Goal: Submit feedback/report problem: Submit feedback/report problem

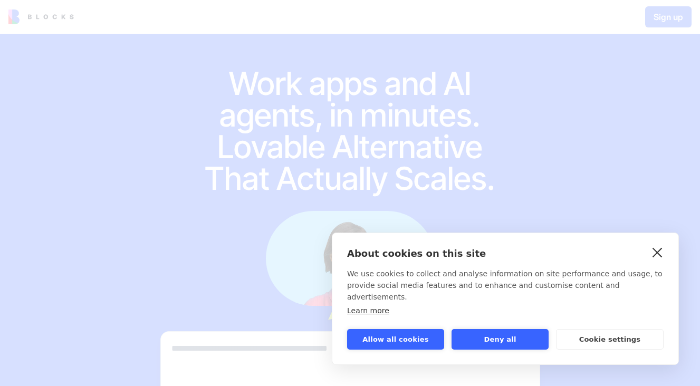
click at [659, 261] on link "close" at bounding box center [657, 252] width 16 height 17
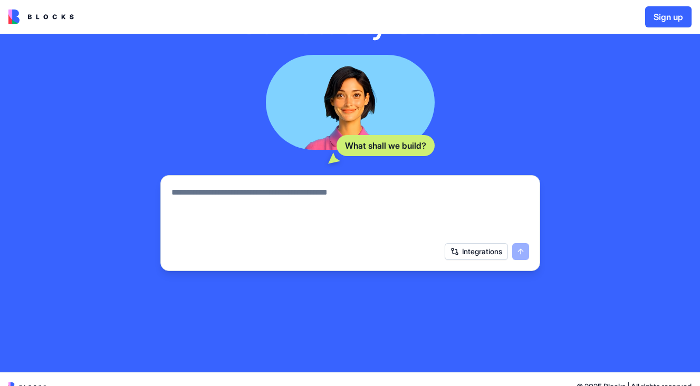
scroll to position [170, 0]
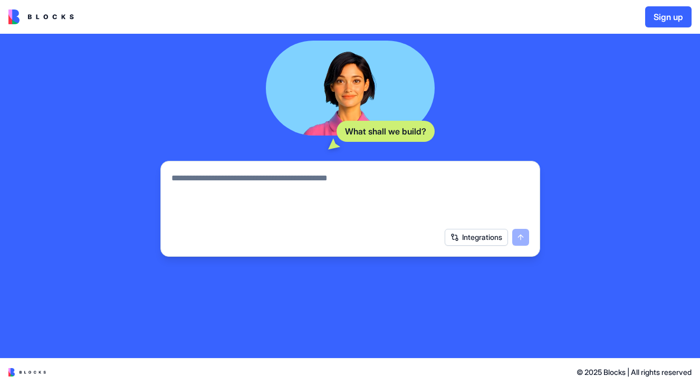
click at [498, 188] on textarea at bounding box center [350, 197] width 358 height 51
click at [346, 177] on textarea at bounding box center [350, 197] width 358 height 51
click at [485, 240] on button "Integrations" at bounding box center [476, 237] width 63 height 17
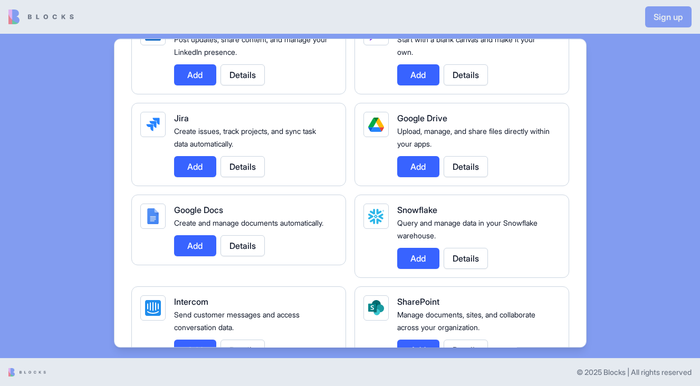
scroll to position [1146, 0]
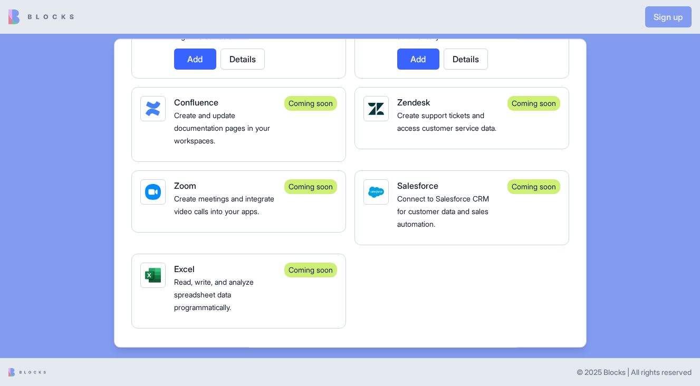
click at [619, 225] on div at bounding box center [350, 193] width 700 height 386
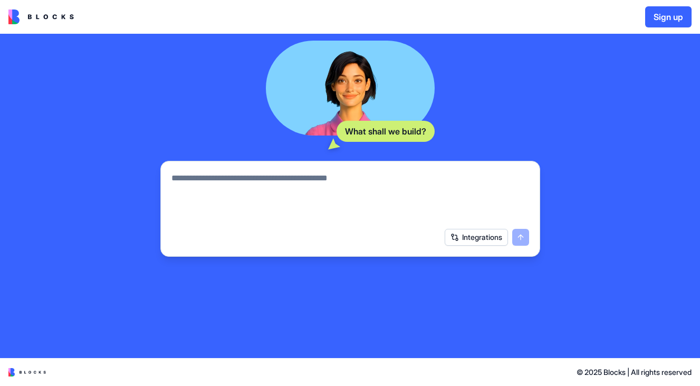
click at [349, 194] on textarea at bounding box center [350, 197] width 358 height 51
type textarea "**********"
